Goal: Task Accomplishment & Management: Use online tool/utility

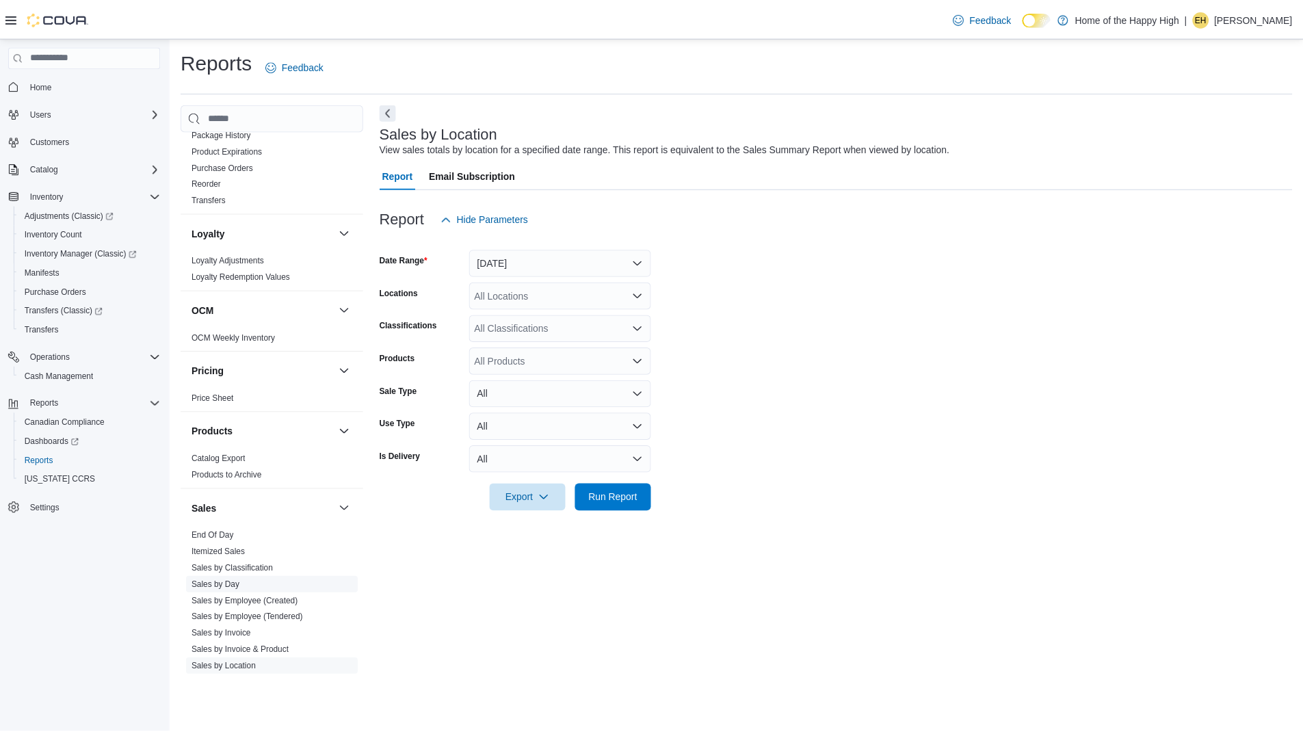
scroll to position [547, 0]
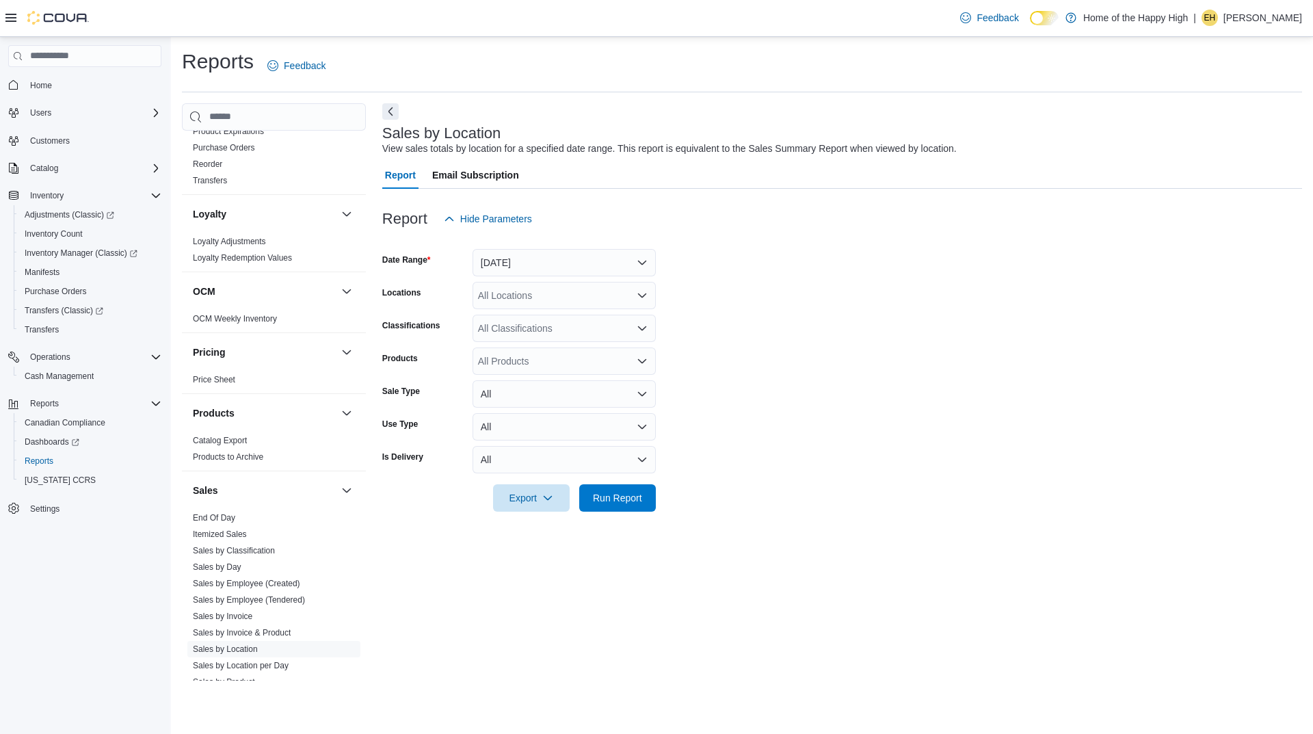
drag, startPoint x: 220, startPoint y: 516, endPoint x: 657, endPoint y: 173, distance: 555.4
click at [220, 515] on link "End Of Day" at bounding box center [214, 518] width 42 height 10
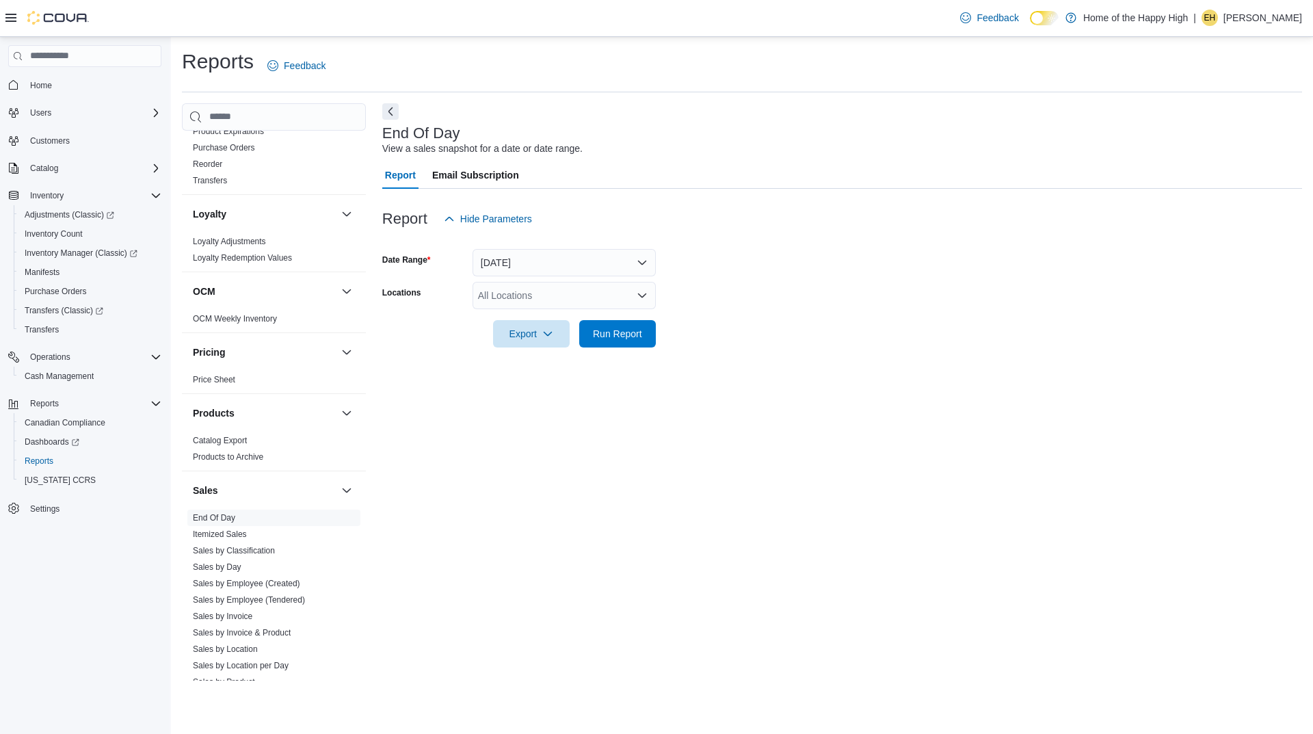
click at [534, 293] on div "All Locations" at bounding box center [564, 295] width 183 height 27
type input "****"
click at [554, 318] on span "Orillia - Mississauga St - Friendly Stranger" at bounding box center [618, 319] width 179 height 14
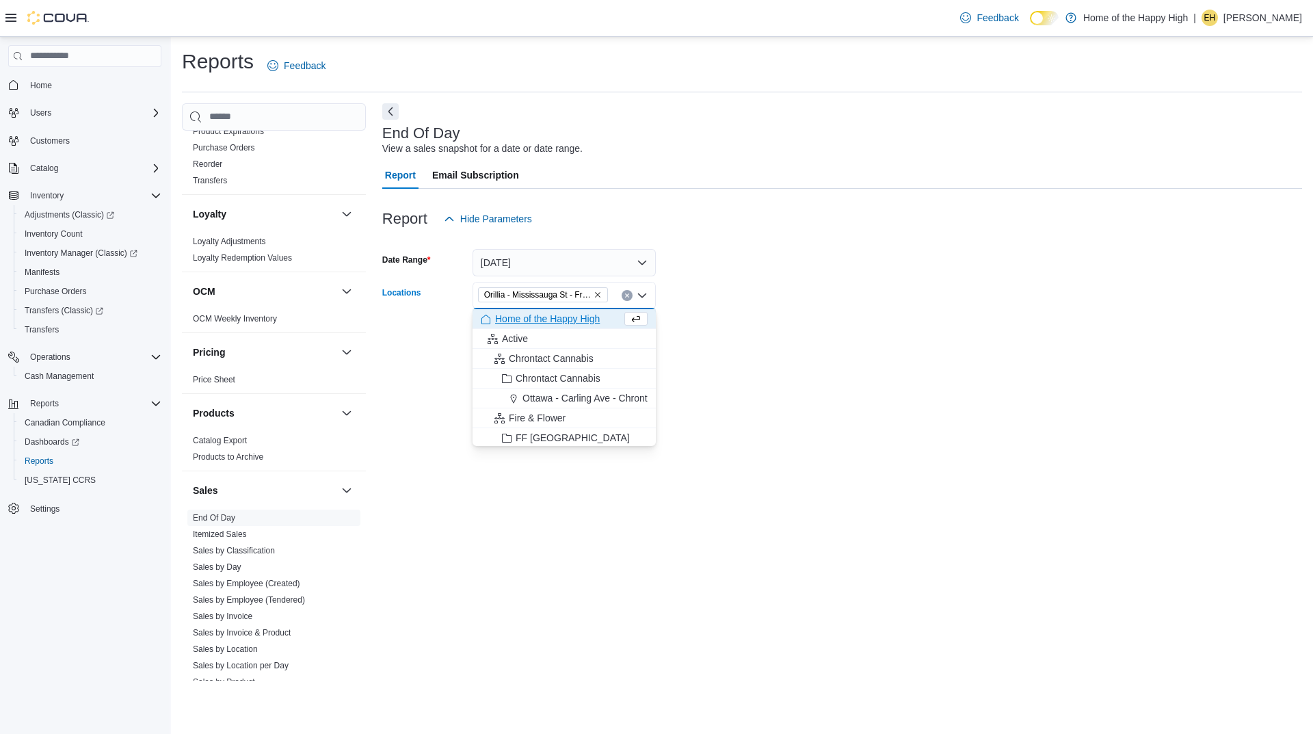
click at [951, 296] on form "Date Range [DATE] Locations [GEOGRAPHIC_DATA] - [GEOGRAPHIC_DATA] St - Friendly…" at bounding box center [842, 290] width 920 height 115
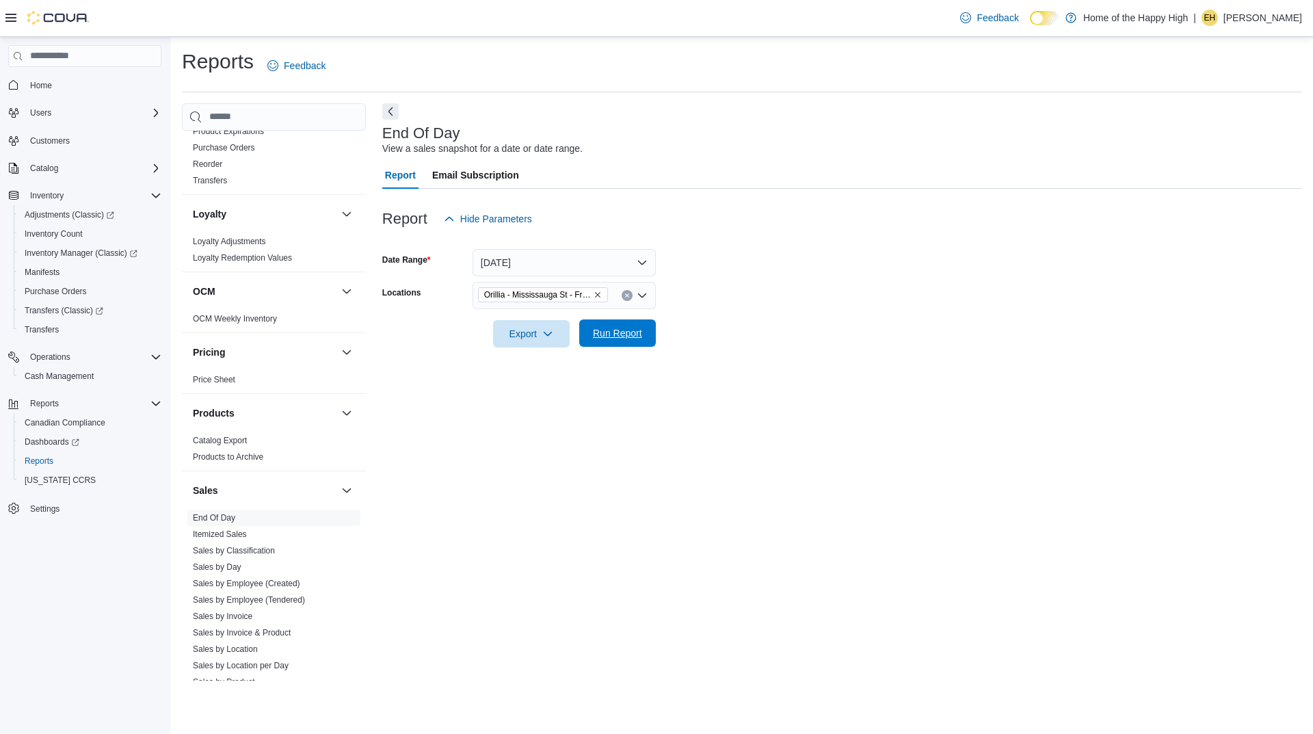
click at [605, 330] on span "Run Report" at bounding box center [617, 333] width 49 height 14
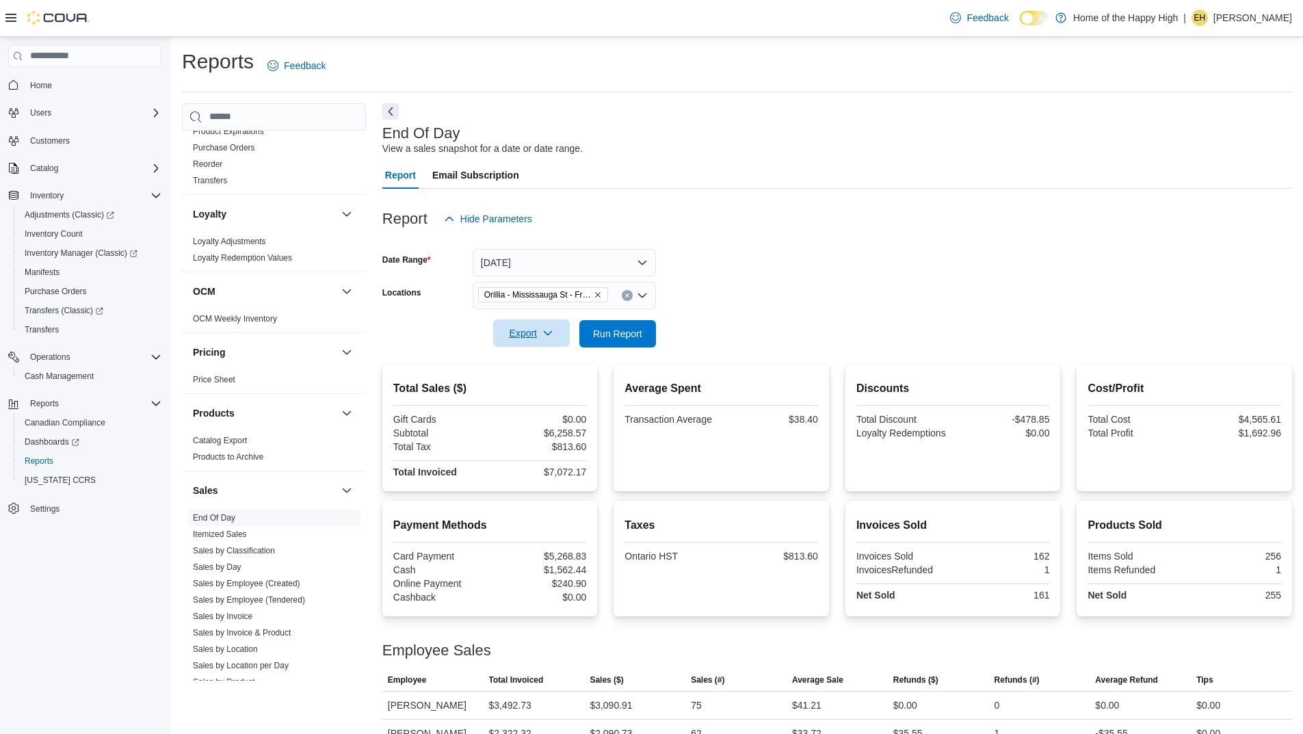
click at [518, 335] on span "Export" at bounding box center [531, 332] width 60 height 27
click at [549, 393] on span "Export to Pdf" at bounding box center [534, 388] width 62 height 11
